Goal: Transaction & Acquisition: Purchase product/service

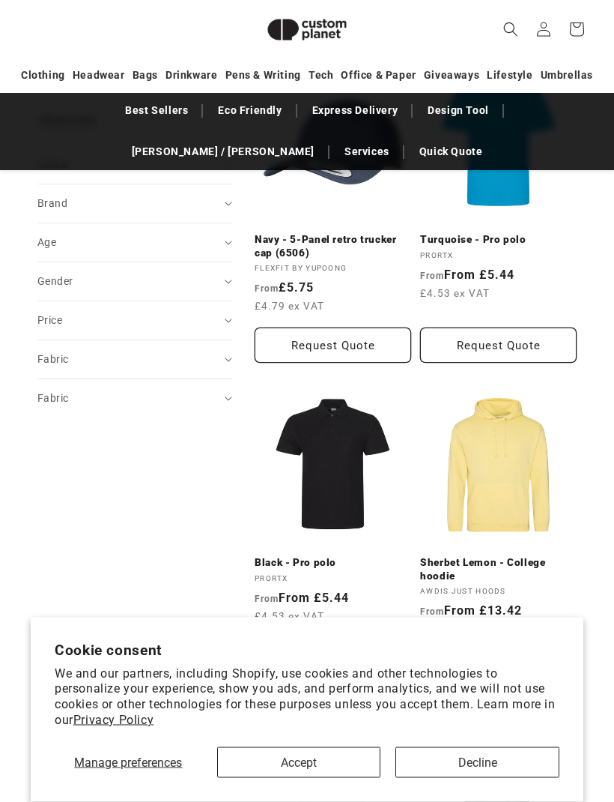
scroll to position [627, 0]
click at [277, 778] on button "Accept" at bounding box center [299, 762] width 164 height 31
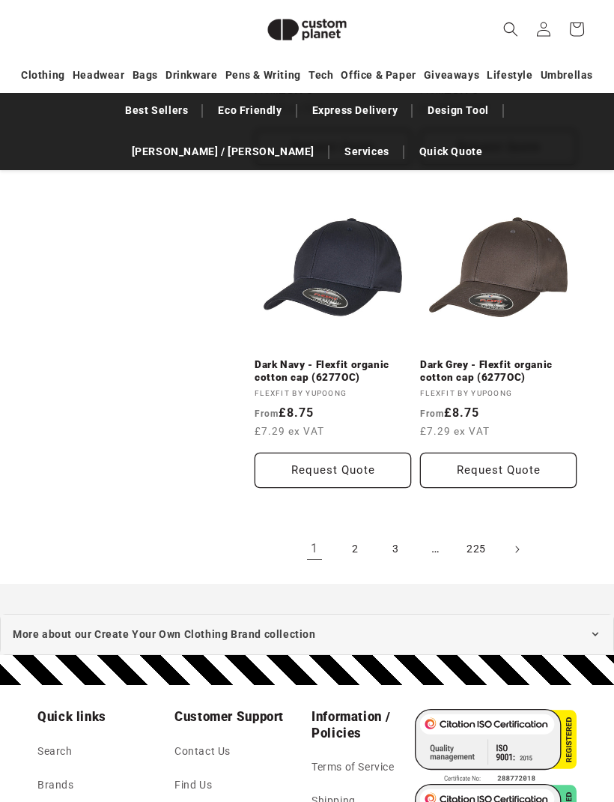
scroll to position [3086, 0]
click at [361, 539] on link "2" at bounding box center [355, 549] width 33 height 33
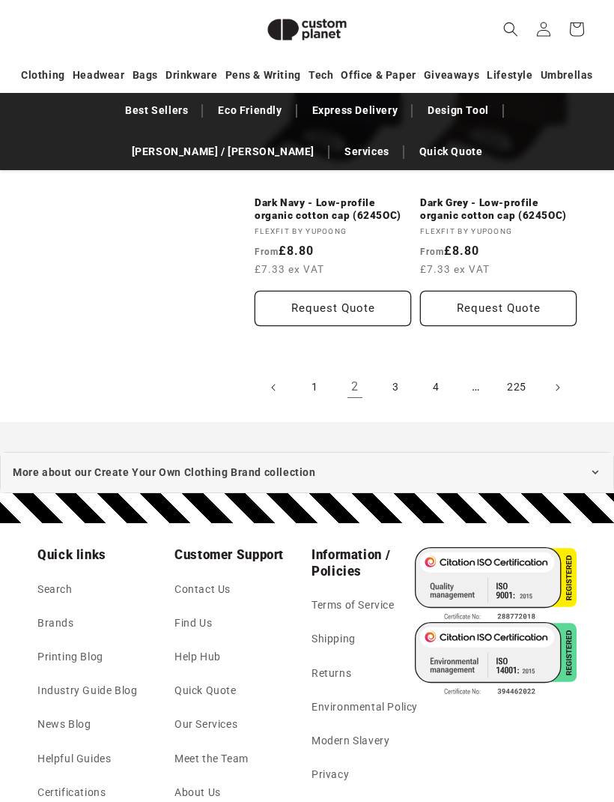
scroll to position [3248, 0]
click at [429, 376] on link "4" at bounding box center [436, 387] width 33 height 33
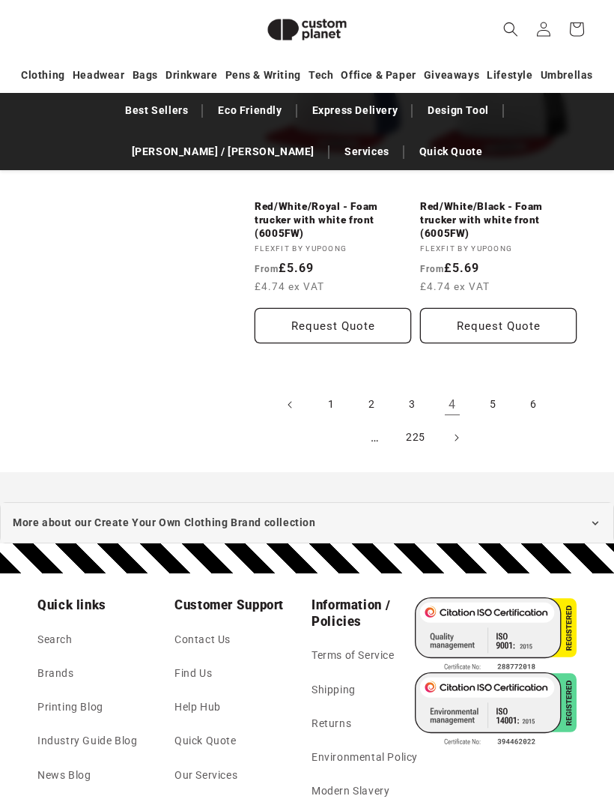
scroll to position [3282, 0]
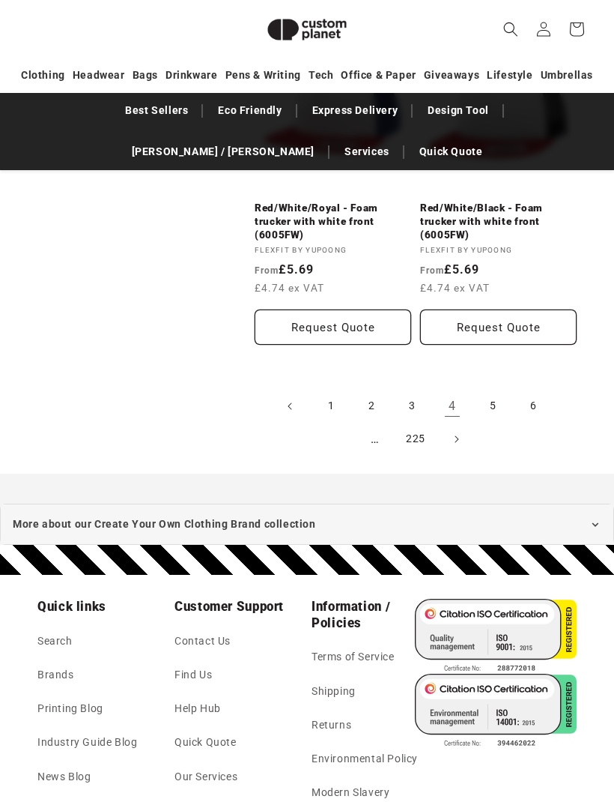
click at [495, 393] on link "5" at bounding box center [493, 406] width 33 height 33
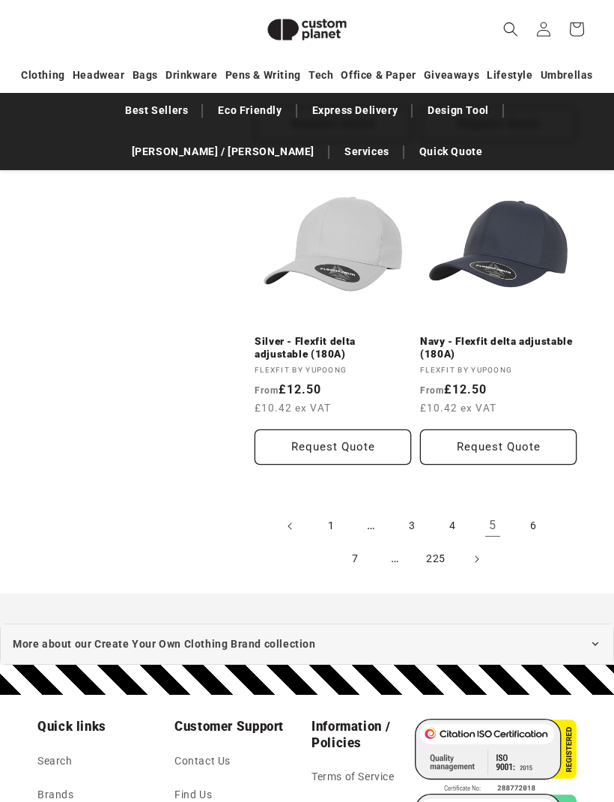
scroll to position [3105, 0]
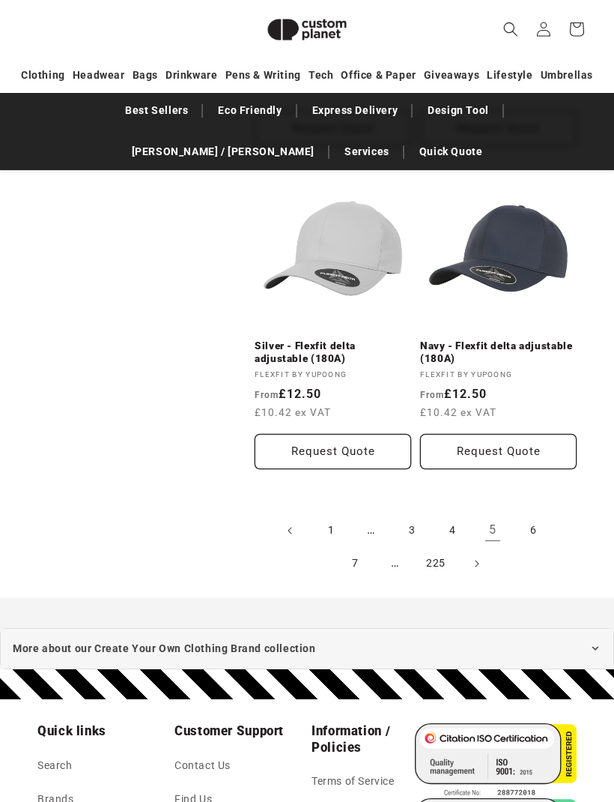
click at [354, 549] on link "7" at bounding box center [355, 563] width 33 height 33
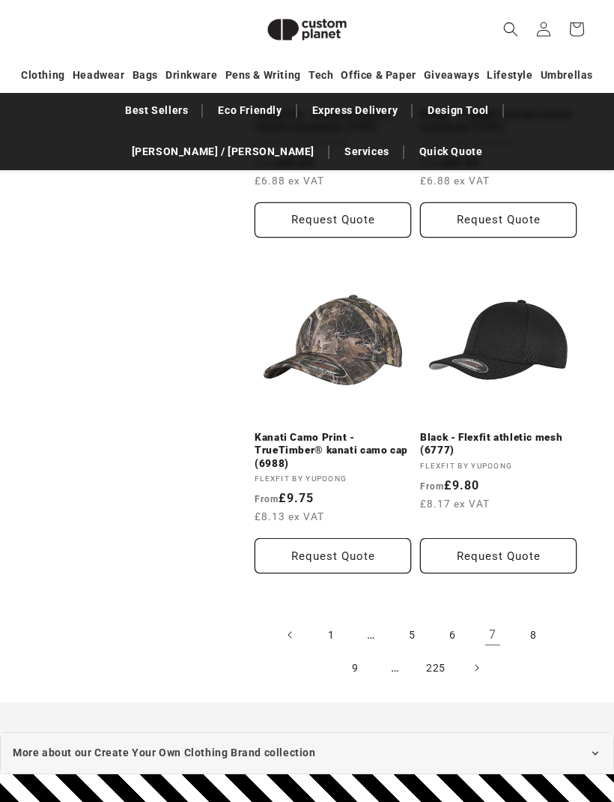
scroll to position [3013, 0]
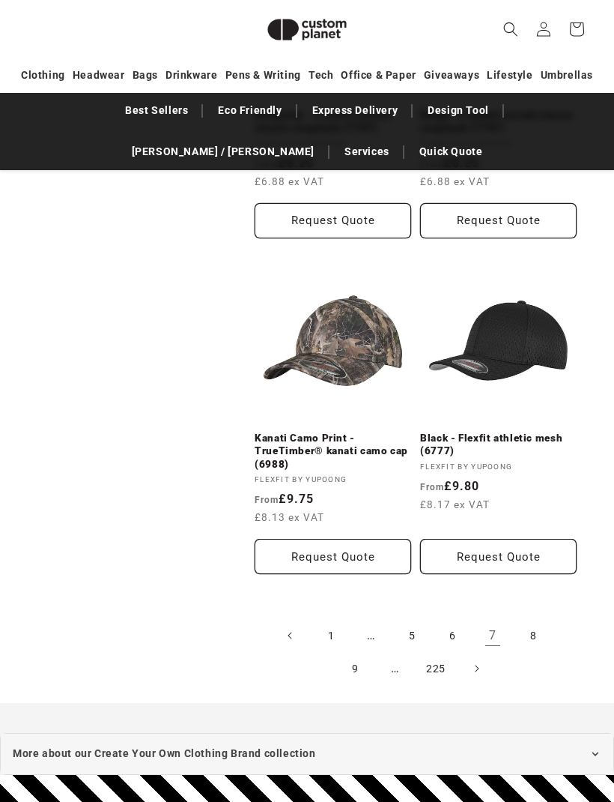
click at [468, 658] on link "Next page" at bounding box center [476, 668] width 33 height 33
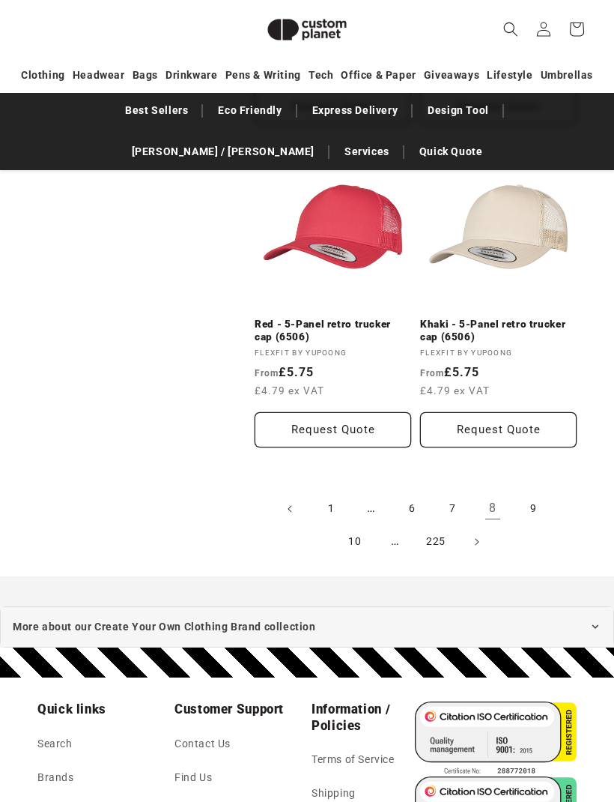
scroll to position [3145, 0]
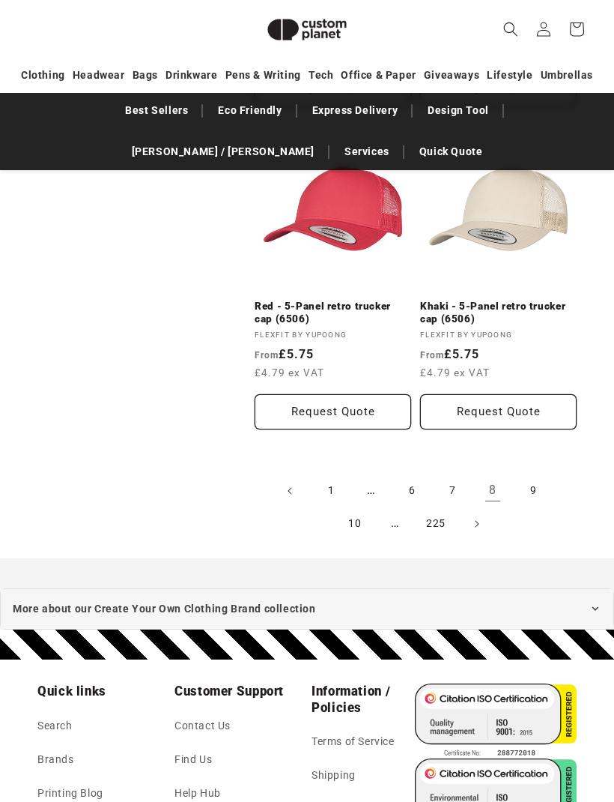
click at [470, 517] on span "Next page" at bounding box center [476, 523] width 15 height 15
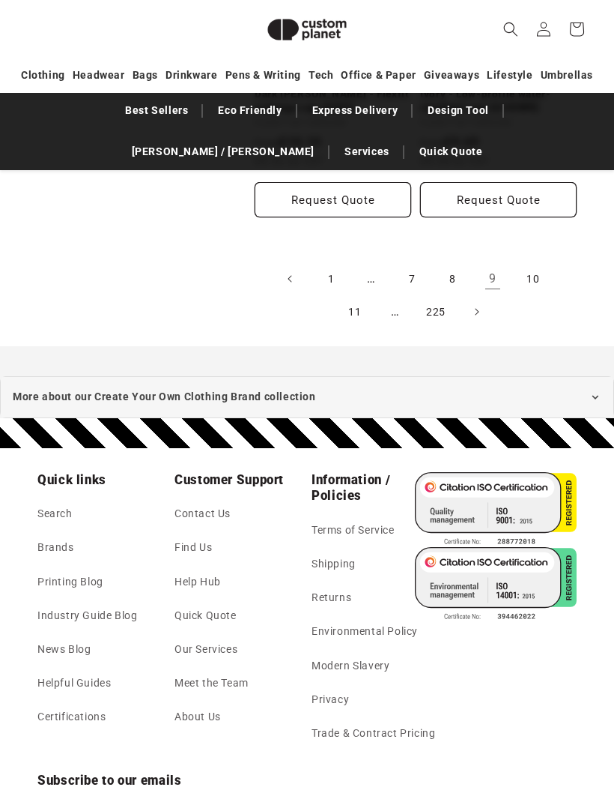
scroll to position [3369, 0]
click at [475, 304] on icon "Next page" at bounding box center [477, 311] width 4 height 15
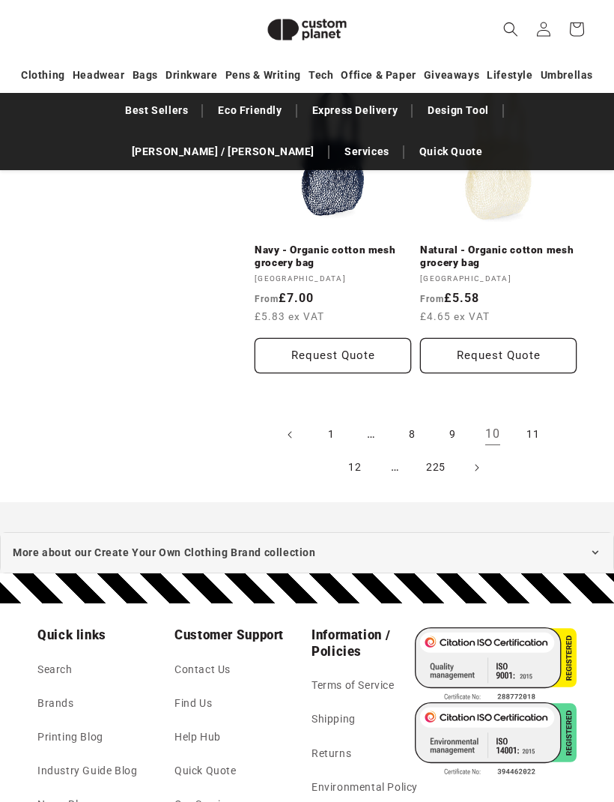
scroll to position [3198, 0]
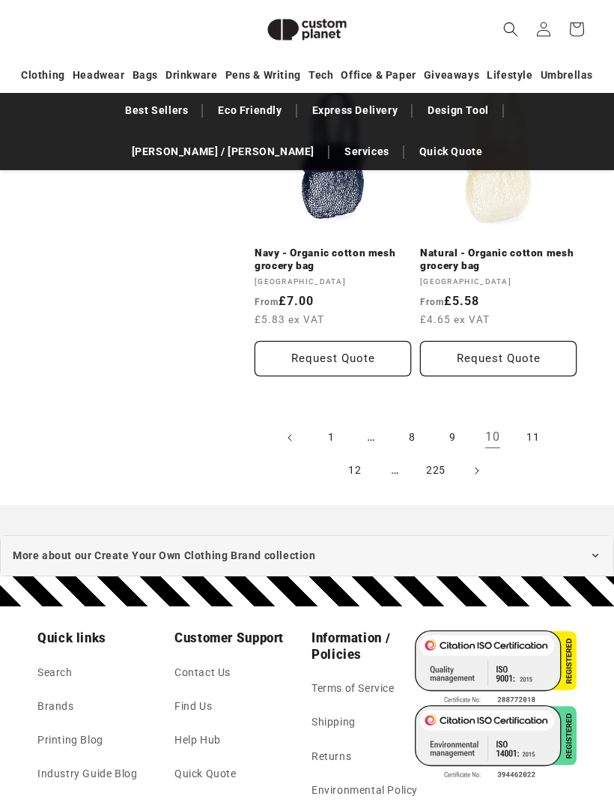
click at [331, 426] on link "1" at bounding box center [331, 437] width 33 height 33
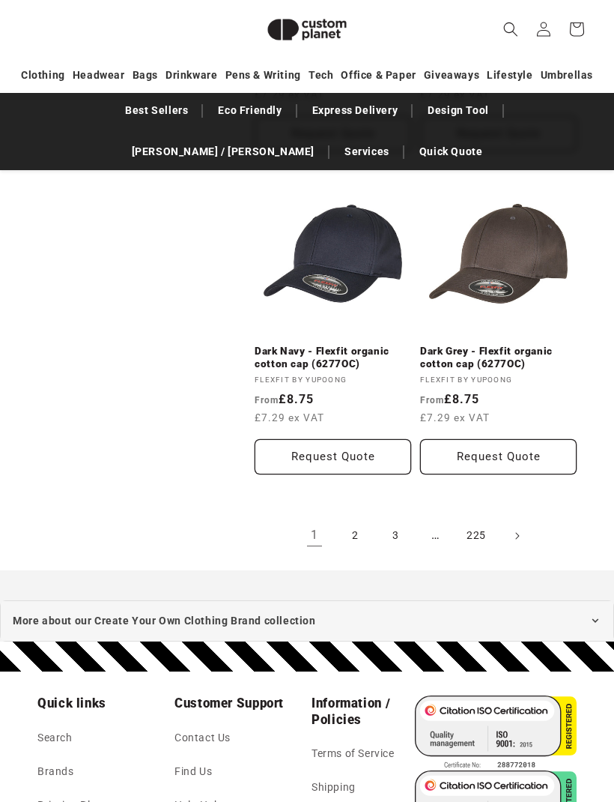
scroll to position [3100, 0]
click at [348, 531] on link "2" at bounding box center [355, 535] width 33 height 33
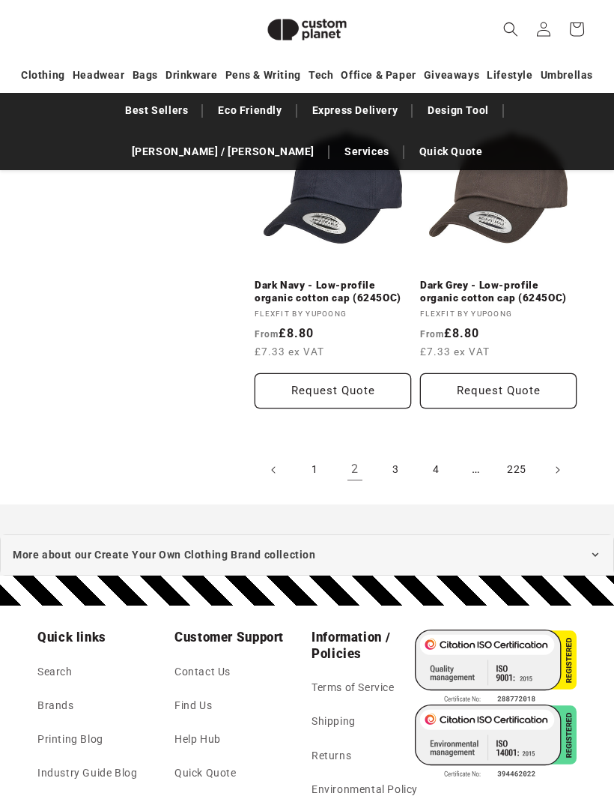
scroll to position [3166, 0]
click at [393, 460] on link "3" at bounding box center [395, 469] width 33 height 33
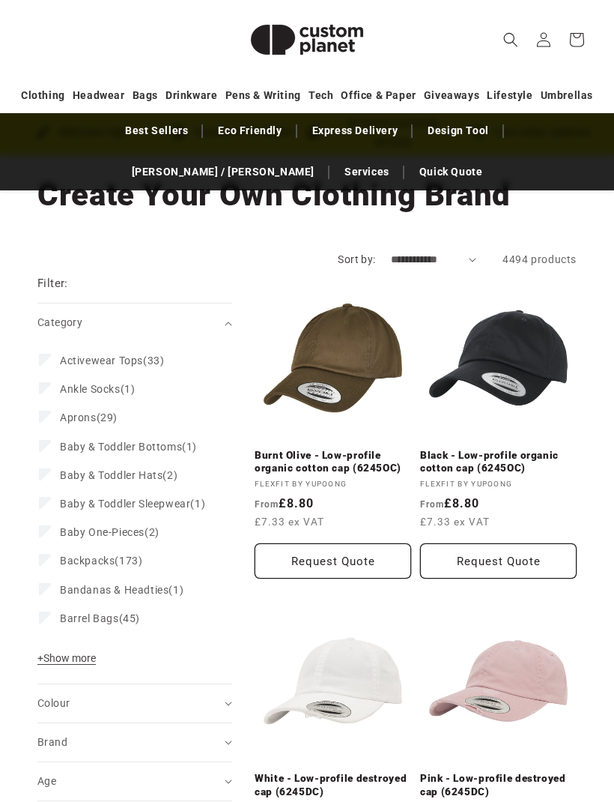
scroll to position [112, 0]
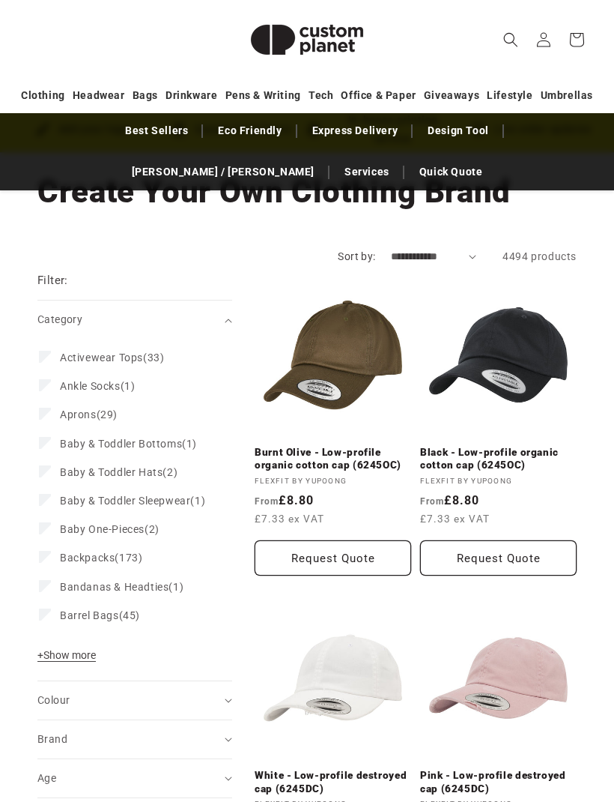
click at [73, 661] on span "+ Show more" at bounding box center [66, 655] width 58 height 12
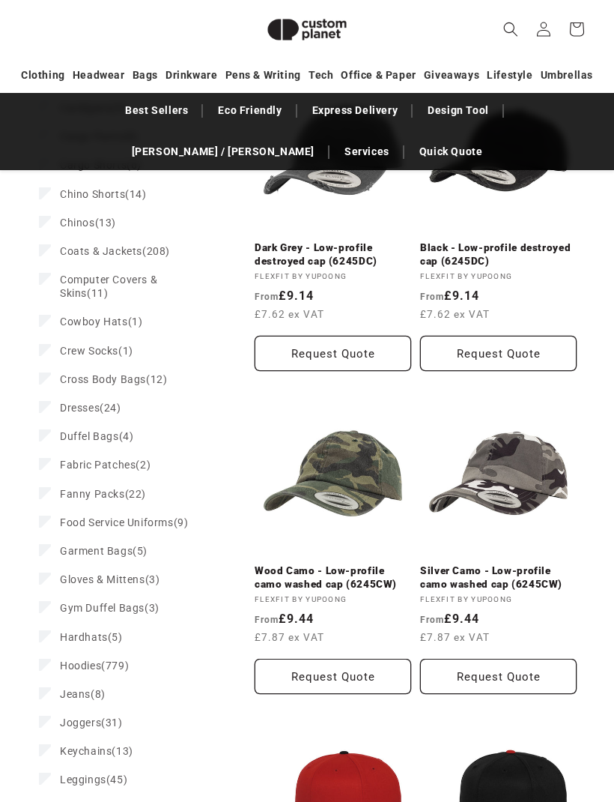
scroll to position [953, 0]
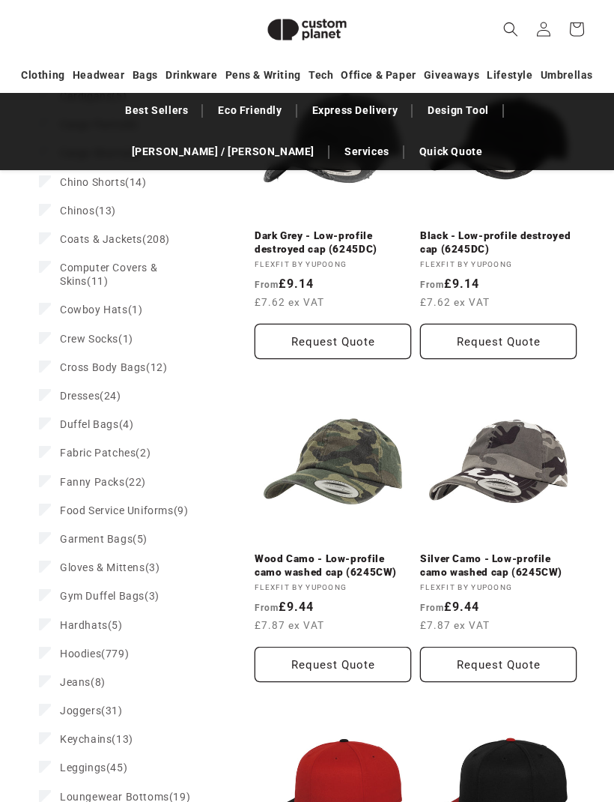
click at [70, 640] on label "Hardhats (5) Hardhats (5 products)" at bounding box center [130, 625] width 183 height 28
click at [55, 656] on label "Hoodies (779) Hoodies (779 products)" at bounding box center [130, 654] width 183 height 28
click at [53, 623] on label "Hardhats (5) Hardhats (5 products)" at bounding box center [130, 625] width 183 height 28
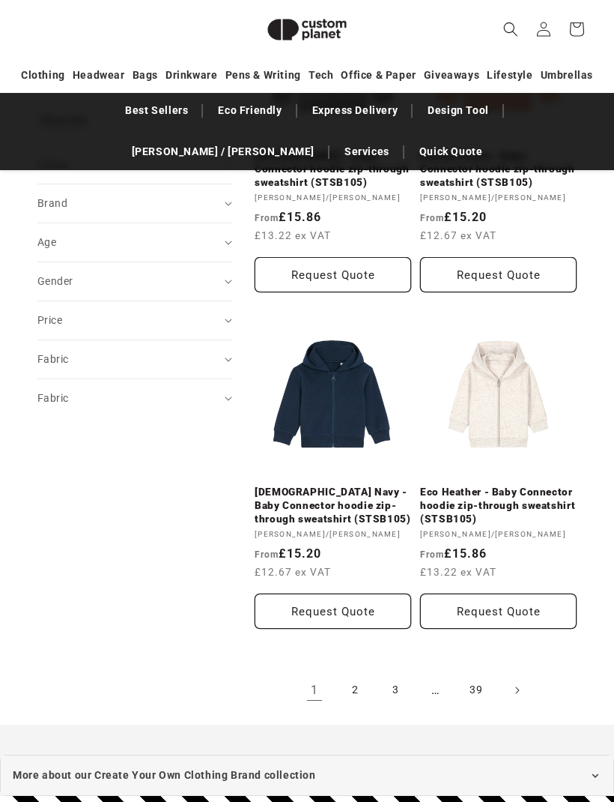
scroll to position [2998, 0]
click at [355, 680] on link "2" at bounding box center [355, 690] width 33 height 33
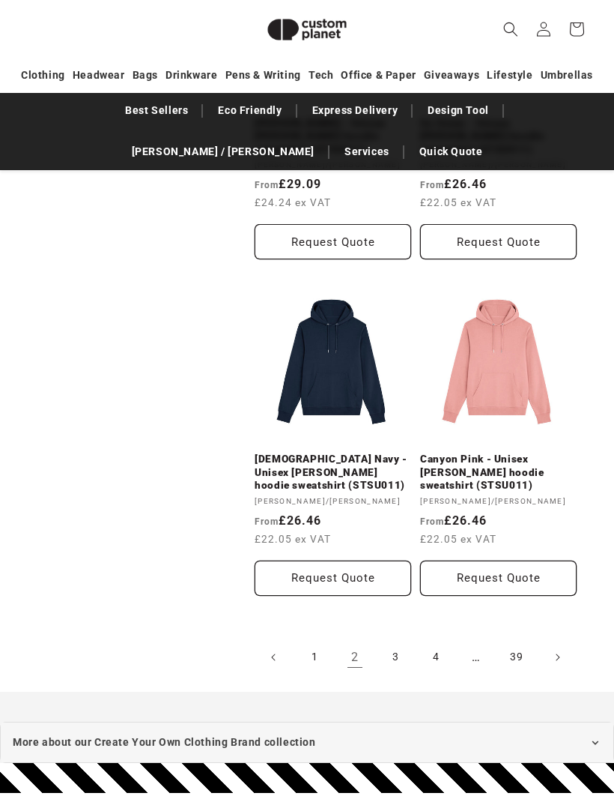
scroll to position [3145, 0]
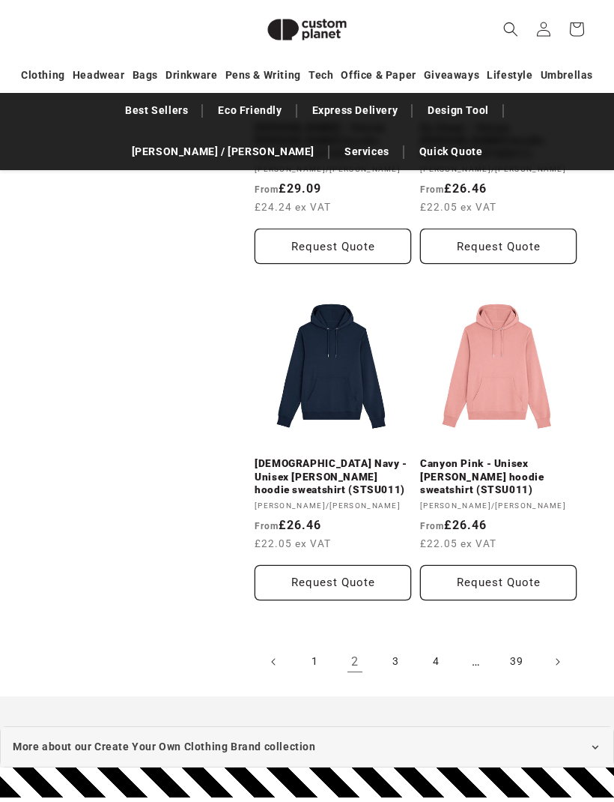
click at [402, 645] on link "3" at bounding box center [395, 661] width 33 height 33
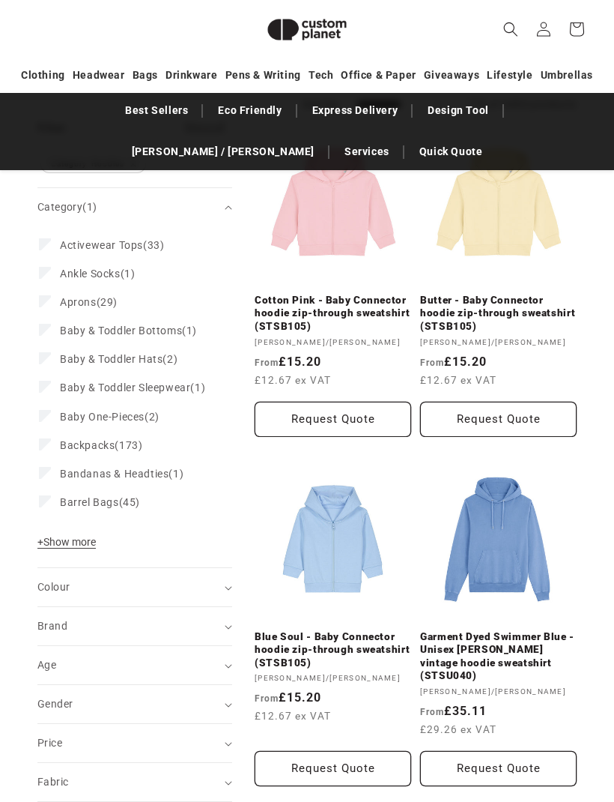
scroll to position [3194, 0]
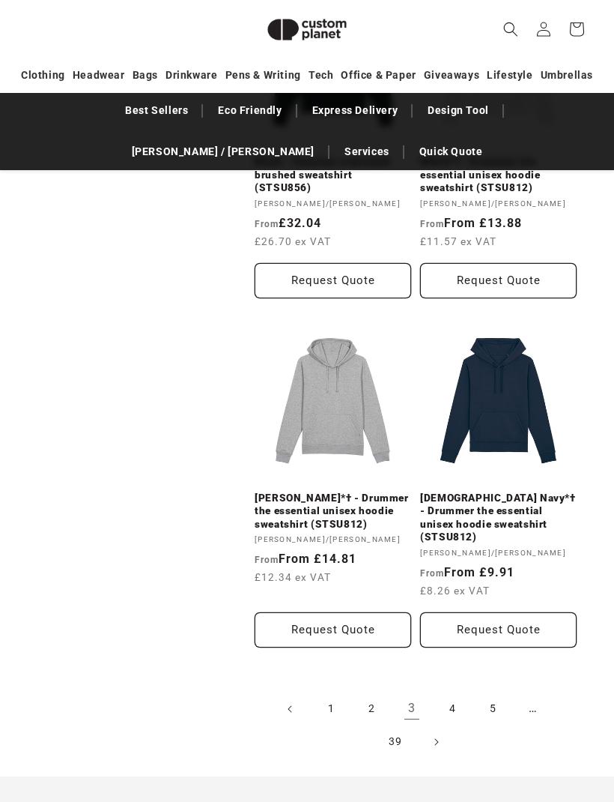
scroll to position [3106, 0]
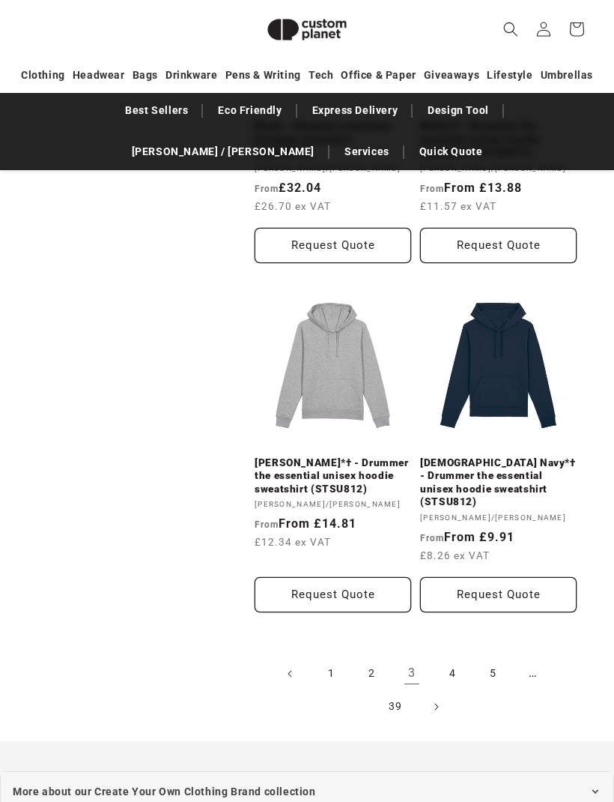
click at [502, 657] on link "5" at bounding box center [493, 673] width 33 height 33
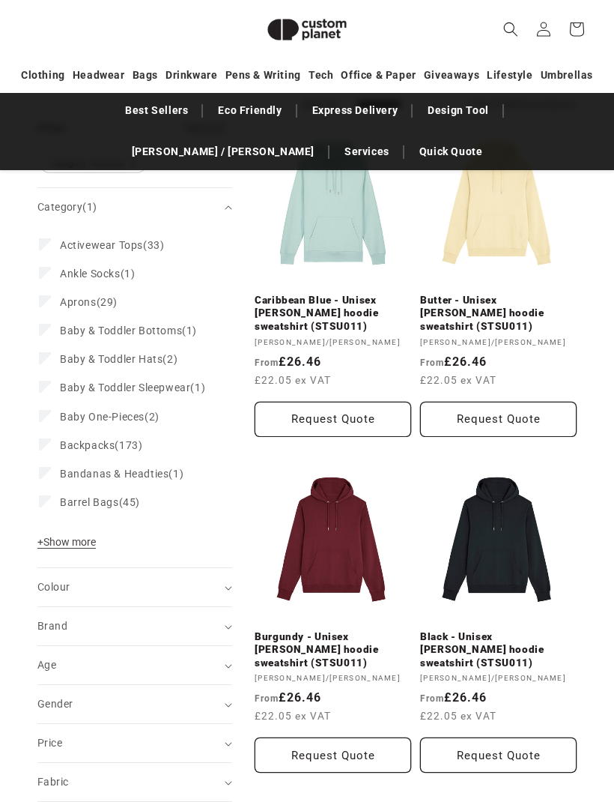
scroll to position [3156, 0]
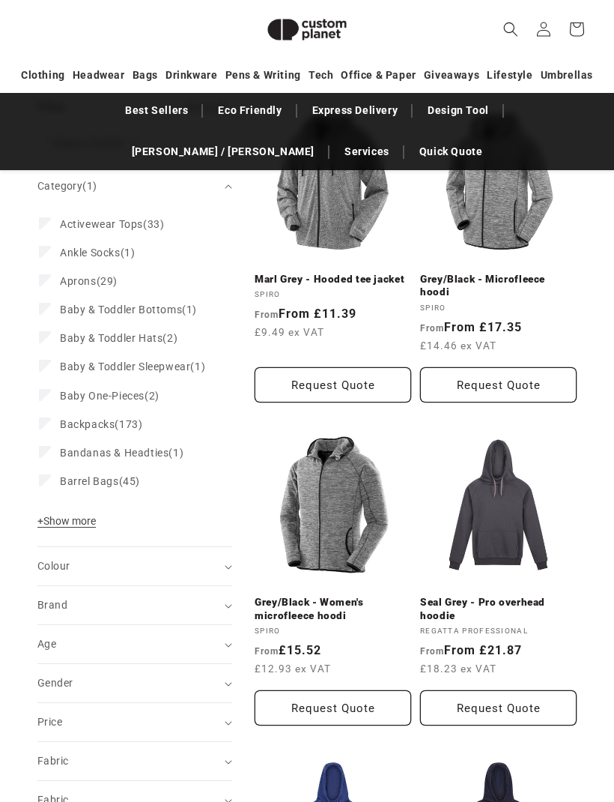
scroll to position [250, 0]
